Goal: Information Seeking & Learning: Find specific fact

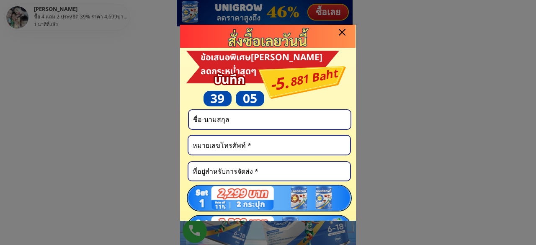
click at [445, 90] on div at bounding box center [268, 122] width 536 height 245
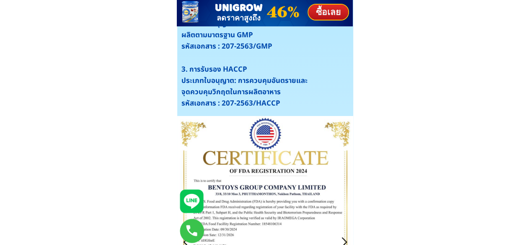
scroll to position [3184, 0]
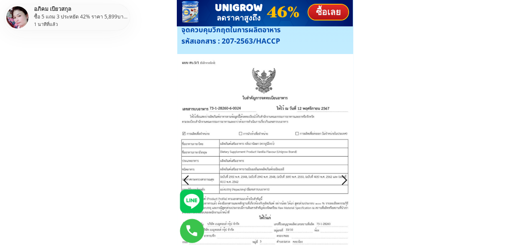
click at [281, 174] on div at bounding box center [265, 180] width 176 height 252
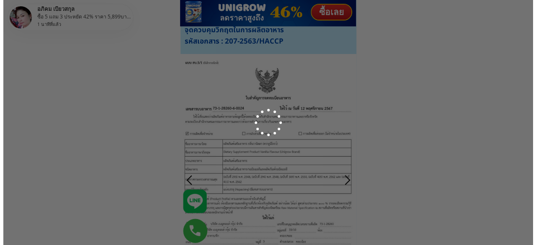
scroll to position [0, 0]
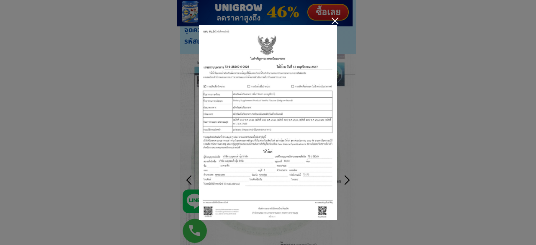
click at [332, 22] on div at bounding box center [335, 21] width 7 height 7
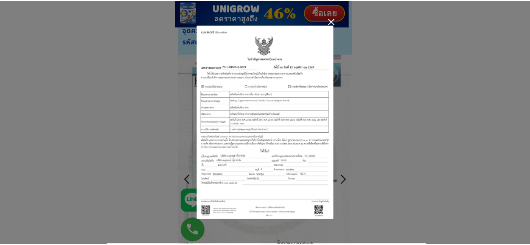
scroll to position [3184, 0]
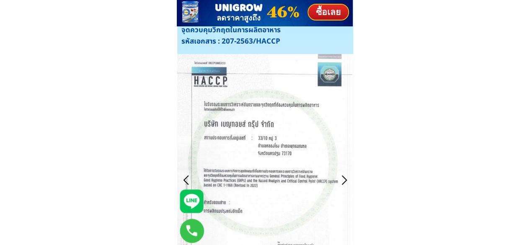
click at [185, 180] on div at bounding box center [186, 180] width 14 height 14
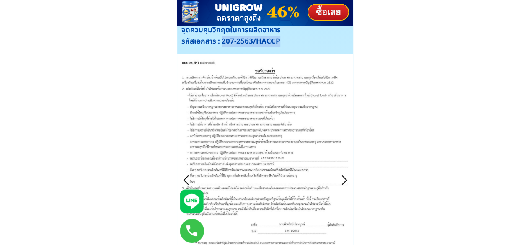
drag, startPoint x: 278, startPoint y: 40, endPoint x: 223, endPoint y: 45, distance: 55.1
copy div "207-2563/HACCP"
click at [344, 180] on div at bounding box center [344, 180] width 14 height 14
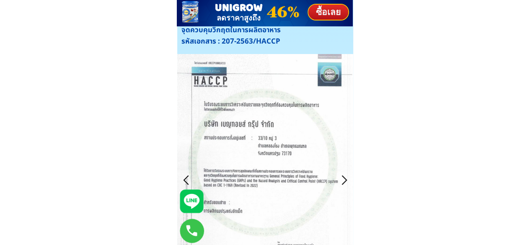
click at [344, 180] on div at bounding box center [344, 180] width 14 height 14
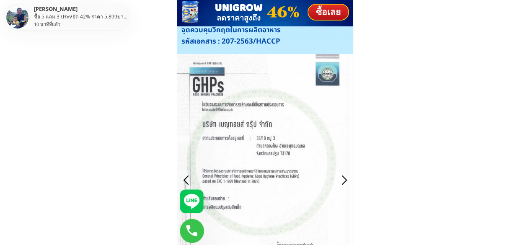
click at [344, 180] on div at bounding box center [344, 180] width 14 height 14
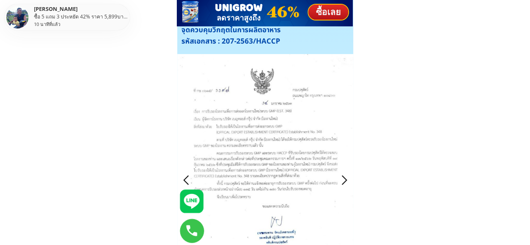
click at [344, 180] on div at bounding box center [344, 180] width 14 height 14
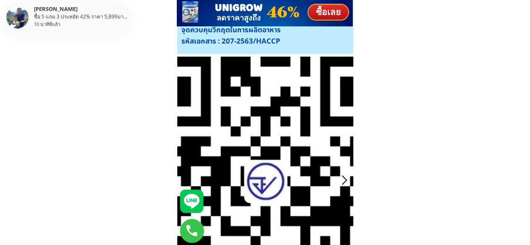
click at [344, 180] on div at bounding box center [344, 180] width 14 height 14
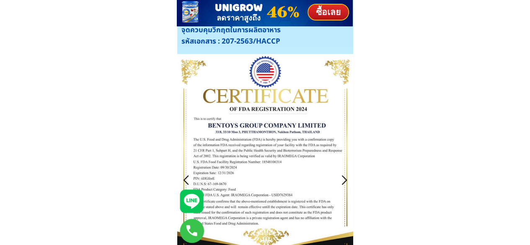
click at [344, 180] on div at bounding box center [344, 180] width 14 height 14
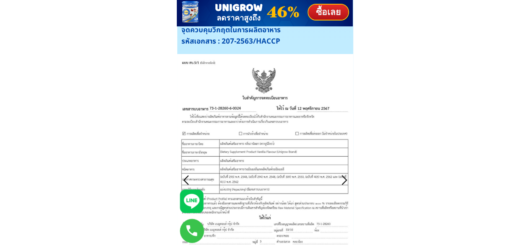
click at [243, 151] on div at bounding box center [265, 180] width 176 height 252
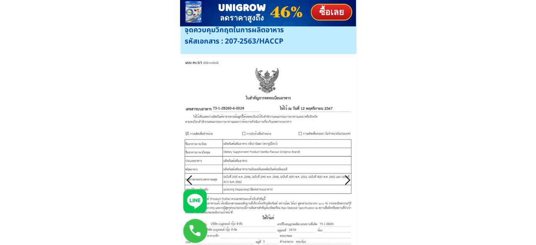
scroll to position [0, 0]
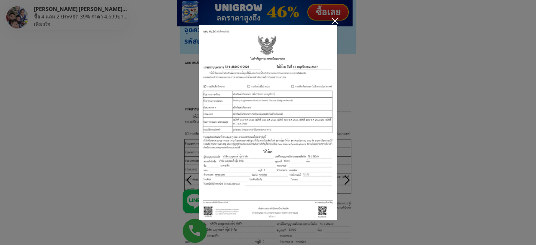
click at [332, 21] on div at bounding box center [335, 21] width 7 height 7
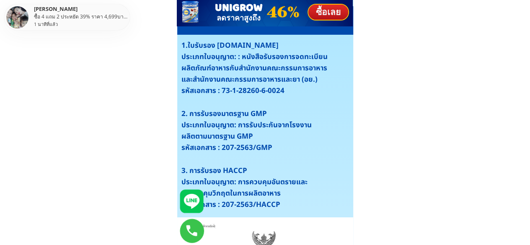
scroll to position [3059, 0]
